Goal: Task Accomplishment & Management: Manage account settings

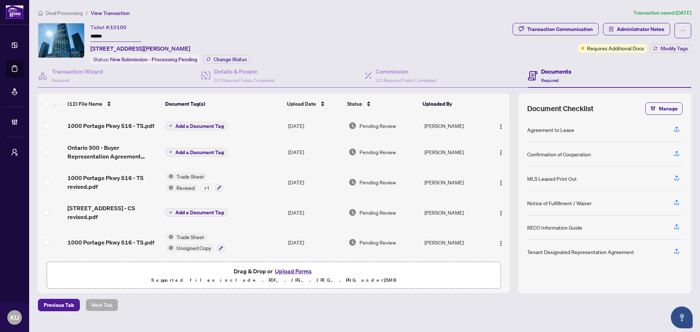
click at [60, 11] on span "Deal Processing" at bounding box center [64, 13] width 37 height 7
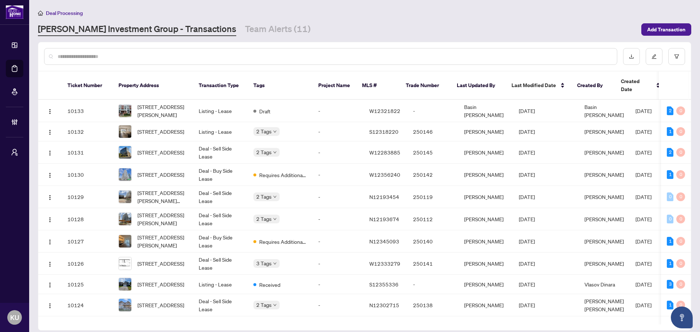
click at [190, 48] on div at bounding box center [330, 56] width 573 height 17
click at [169, 59] on input "text" at bounding box center [334, 56] width 553 height 8
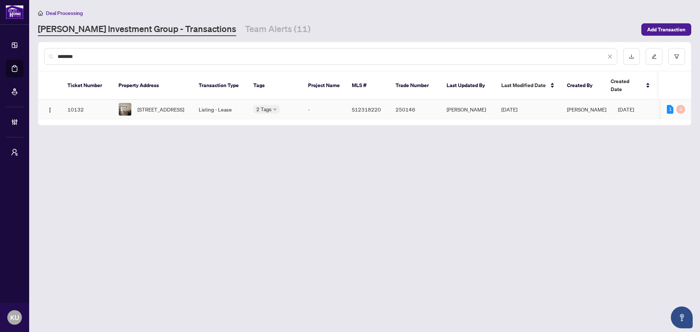
type input "********"
click at [154, 109] on span "[STREET_ADDRESS]" at bounding box center [160, 109] width 47 height 8
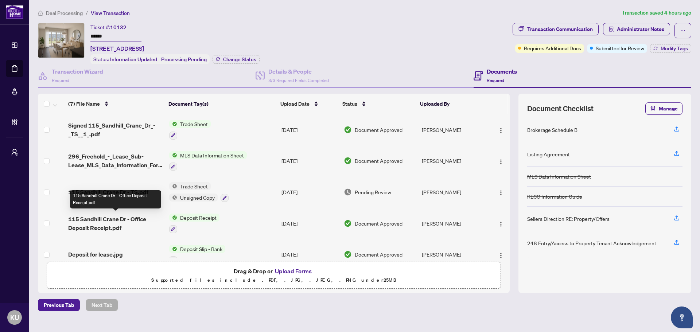
click at [99, 222] on span "115 Sandhill Crane Dr - Office Deposit Receipt.pdf" at bounding box center [115, 223] width 95 height 17
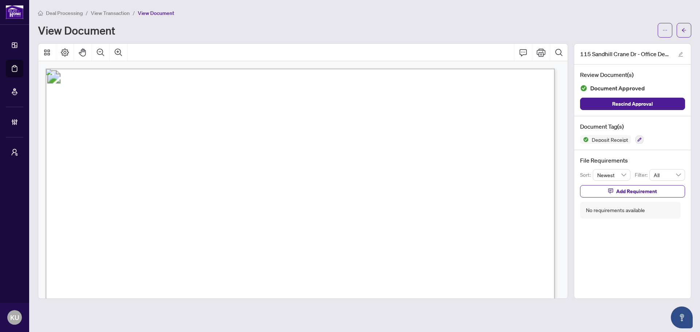
click at [114, 11] on span "View Transaction" at bounding box center [110, 13] width 39 height 7
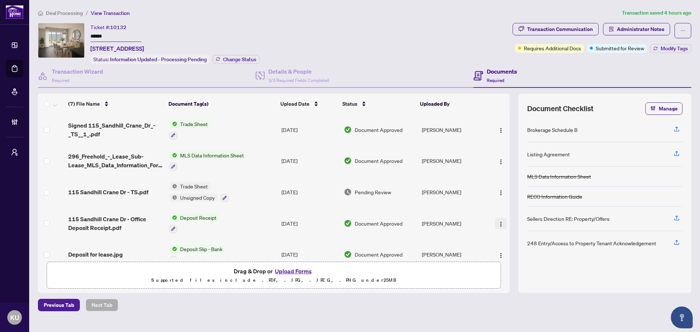
click at [499, 221] on img "button" at bounding box center [501, 224] width 6 height 6
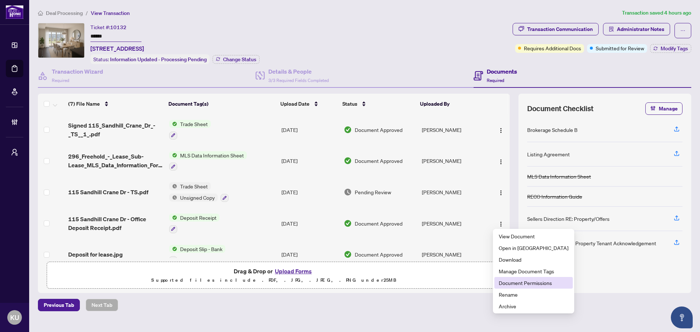
click at [544, 286] on span "Document Permissions" at bounding box center [534, 283] width 70 height 8
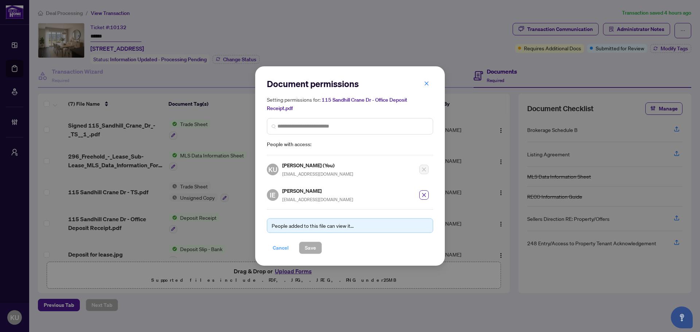
click at [279, 248] on span "Cancel" at bounding box center [281, 248] width 16 height 12
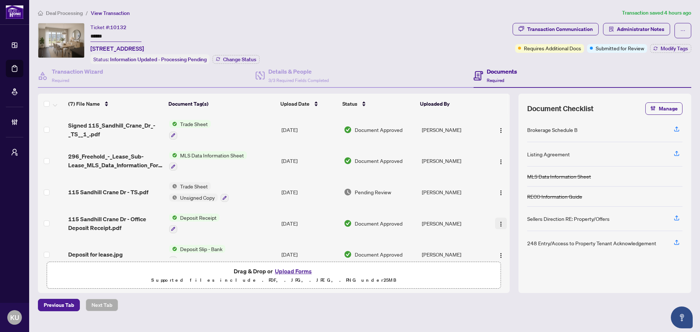
click at [499, 225] on img "button" at bounding box center [501, 224] width 6 height 6
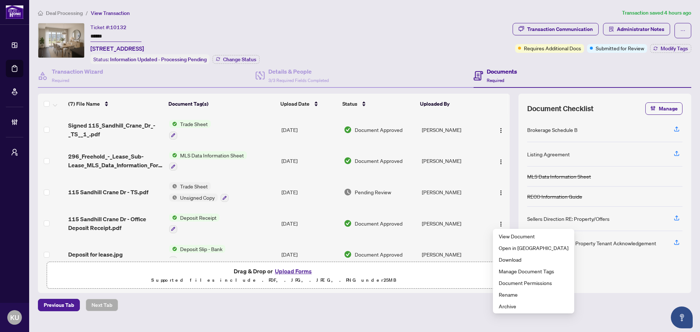
click at [174, 311] on main "Deal Processing / View Transaction Transaction saved 4 hours ago Ticket #: 1013…" at bounding box center [364, 166] width 671 height 332
